Goal: Download file/media

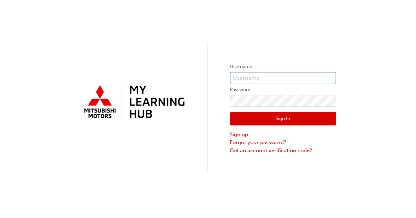
type input "kstewart"
click at [268, 120] on button "Sign In" at bounding box center [283, 118] width 106 height 13
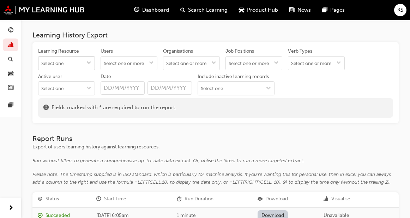
click at [68, 62] on input "Learning Resource" at bounding box center [67, 63] width 56 height 13
type input "diamond"
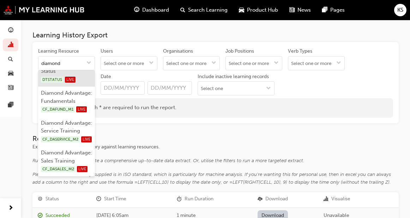
scroll to position [494, 0]
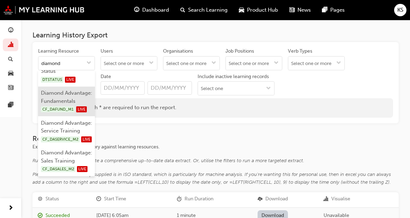
click at [63, 102] on li "Diamond Advantage: Fundamentals CF_DAFUND_M1 LIVE" at bounding box center [66, 102] width 57 height 30
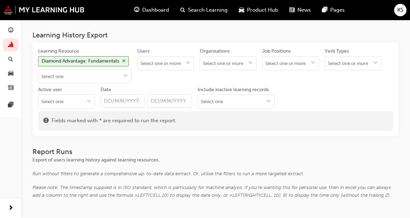
scroll to position [0, 0]
click at [325, 70] on input "Verb Types" at bounding box center [353, 63] width 56 height 13
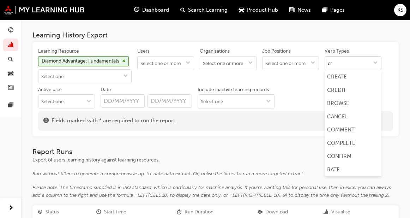
type input "cre"
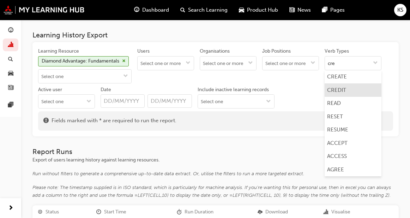
click at [325, 97] on li "CREDIT" at bounding box center [353, 89] width 57 height 13
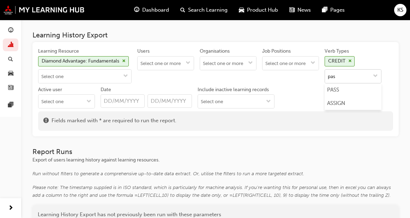
type input "pass"
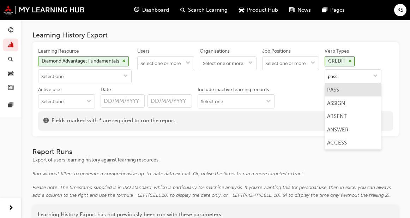
click at [325, 97] on li "PASS" at bounding box center [353, 89] width 57 height 13
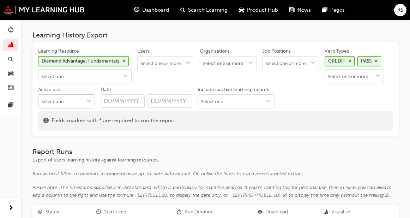
click at [95, 97] on input "Active user" at bounding box center [67, 101] width 56 height 13
click at [95, 114] on li "Active users" at bounding box center [66, 114] width 57 height 13
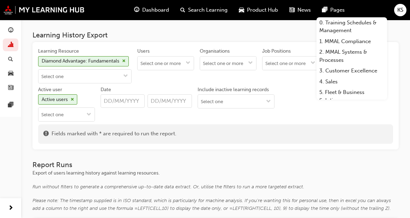
click at [259, 133] on div "Fields marked with * are required to run the report." at bounding box center [215, 134] width 345 height 9
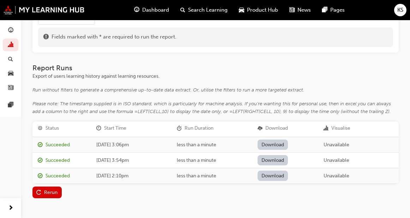
scroll to position [106, 0]
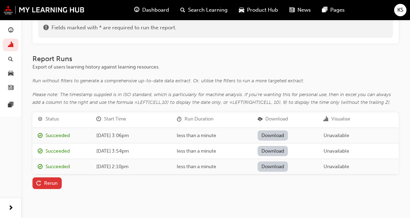
click at [42, 180] on div "Rerun" at bounding box center [46, 182] width 21 height 7
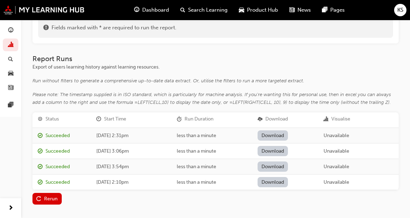
click at [278, 134] on link "Download" at bounding box center [273, 135] width 31 height 10
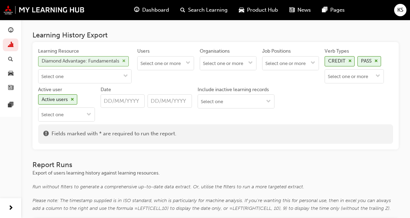
click at [126, 63] on span "cross-icon" at bounding box center [124, 61] width 4 height 4
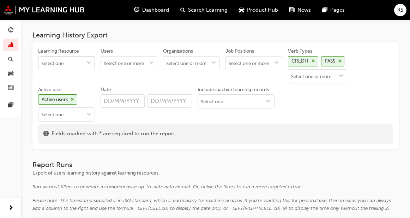
click at [91, 63] on span "down-icon" at bounding box center [89, 63] width 5 height 6
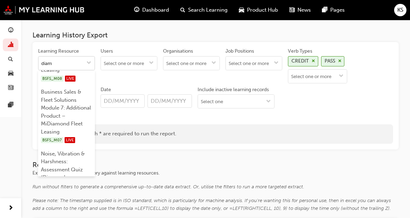
scroll to position [71, 0]
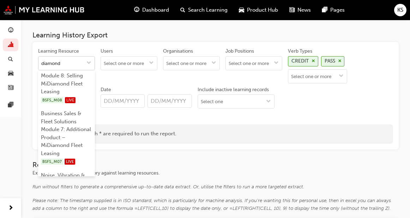
type input "diamond"
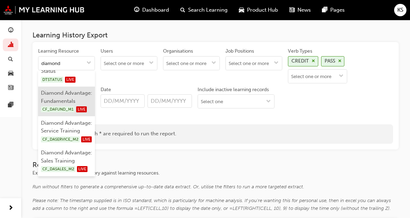
scroll to position [511, 0]
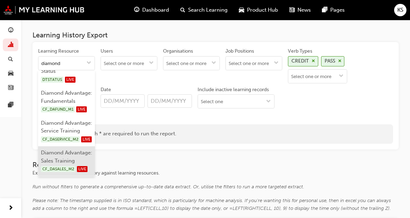
click at [64, 156] on li "Diamond Advantage: Sales Training CF_DASALES_M2 LIVE" at bounding box center [66, 161] width 57 height 30
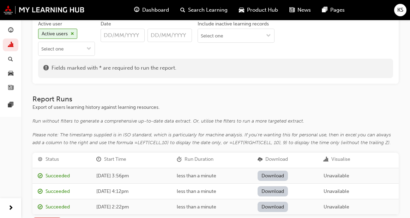
scroll to position [106, 0]
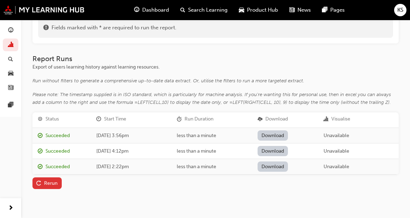
click at [49, 183] on div "Rerun" at bounding box center [46, 182] width 21 height 7
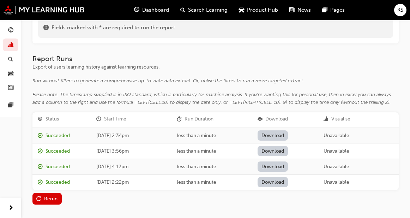
click at [268, 132] on link "Download" at bounding box center [273, 135] width 31 height 10
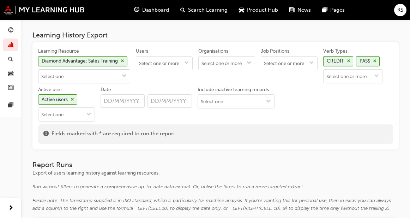
click at [124, 74] on span "down-icon" at bounding box center [124, 76] width 5 height 6
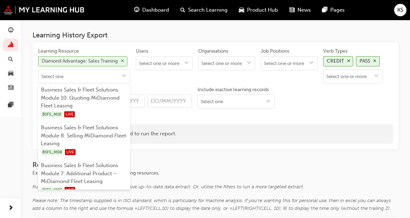
click at [124, 61] on span "cross-icon" at bounding box center [123, 61] width 4 height 4
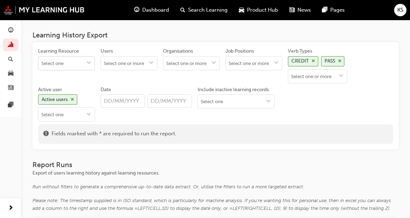
click at [91, 62] on span "down-icon" at bounding box center [89, 63] width 5 height 6
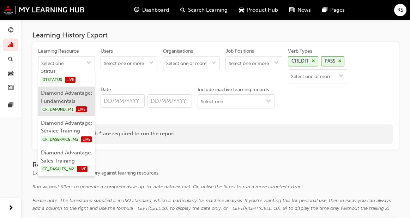
scroll to position [511, 0]
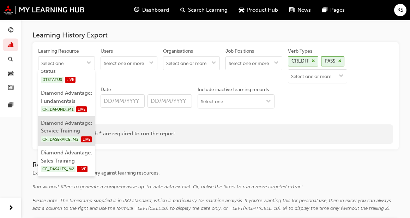
click at [64, 120] on li "Diamond Advantage: Service Training CF_DASERVICE_M2 LIVE" at bounding box center [66, 131] width 57 height 30
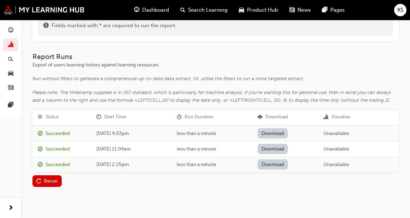
scroll to position [114, 0]
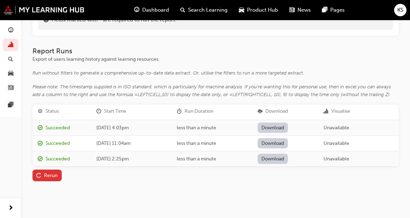
click at [48, 172] on div "Rerun" at bounding box center [50, 175] width 13 height 6
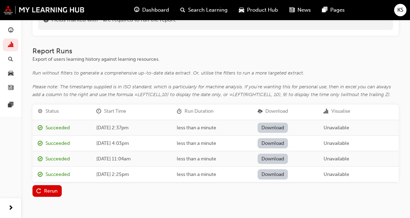
click at [274, 127] on link "Download" at bounding box center [273, 128] width 31 height 10
